Goal: Navigation & Orientation: Find specific page/section

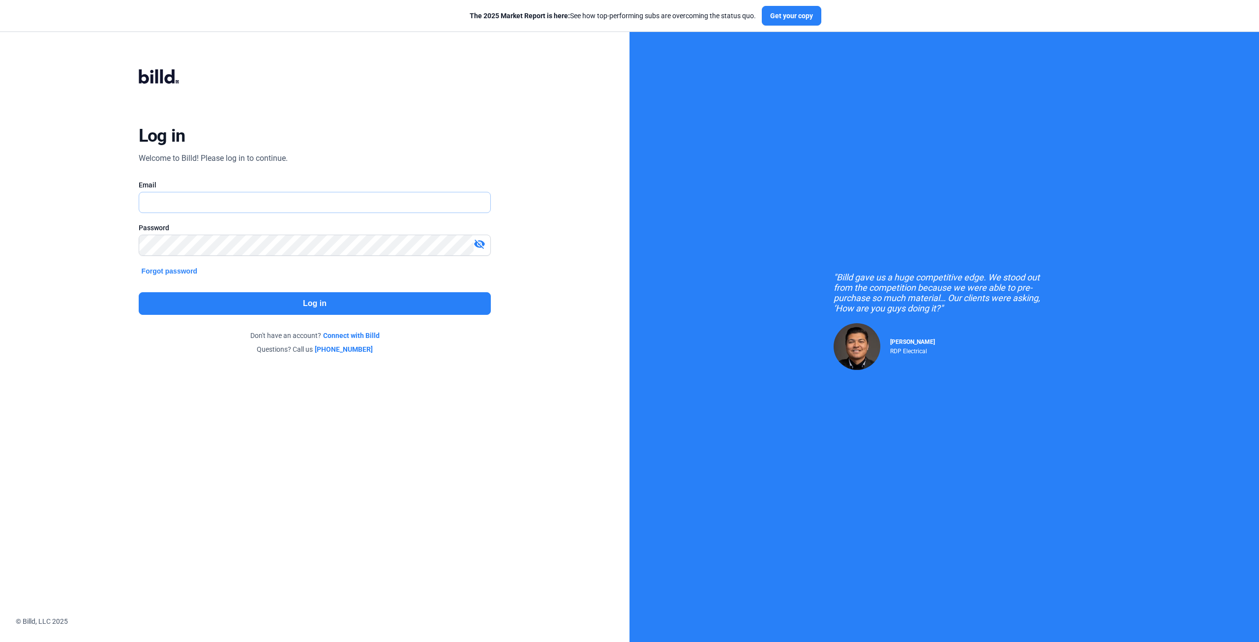
type input "[EMAIL_ADDRESS][DOMAIN_NAME]"
click at [333, 301] on button "Log in" at bounding box center [315, 303] width 353 height 23
